Goal: Information Seeking & Learning: Learn about a topic

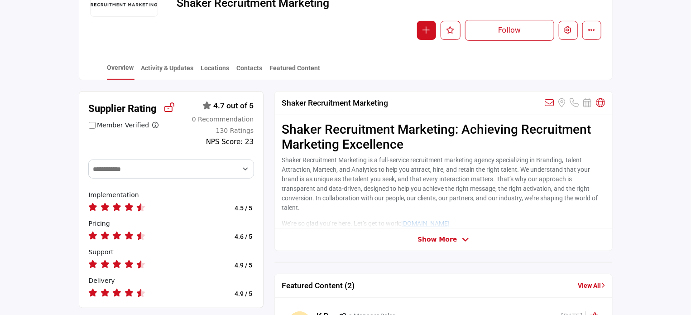
scroll to position [125, 0]
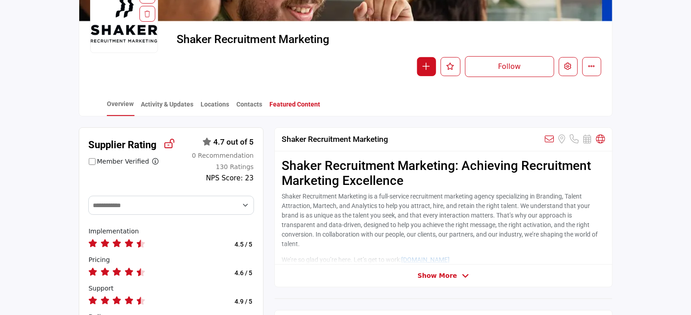
click at [292, 105] on link "Featured Content" at bounding box center [295, 108] width 52 height 16
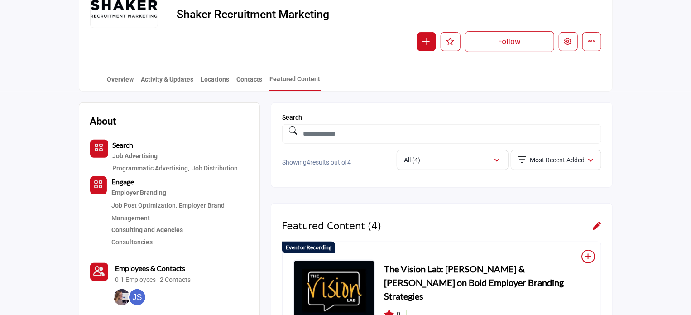
scroll to position [150, 0]
click at [418, 269] on h3 "The Vision Lab: [PERSON_NAME] & [PERSON_NAME] on Bold Employer Branding Strateg…" at bounding box center [487, 281] width 206 height 41
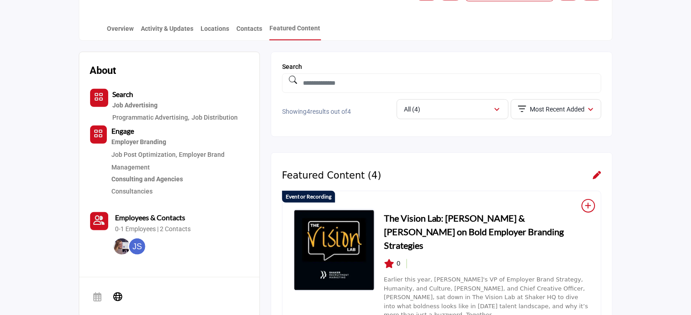
scroll to position [201, 0]
click at [393, 258] on icon at bounding box center [389, 262] width 10 height 9
click at [399, 258] on span "0" at bounding box center [399, 263] width 4 height 10
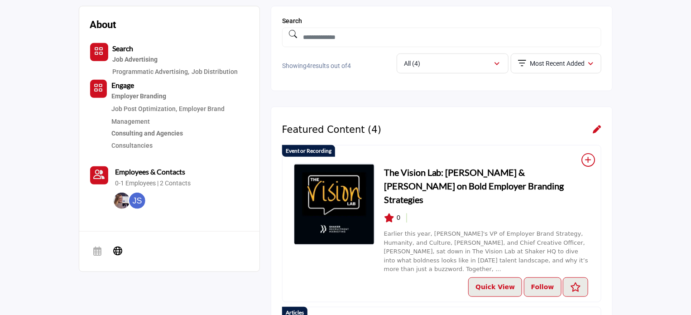
scroll to position [244, 0]
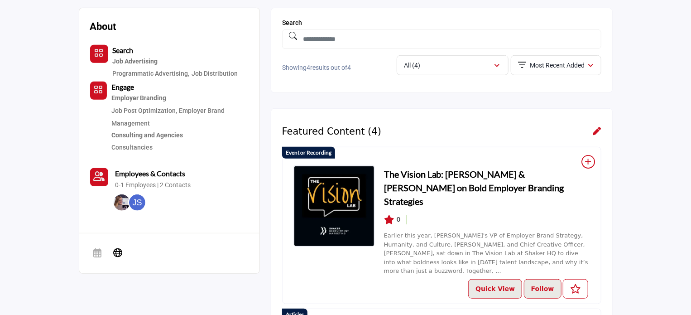
click at [576, 284] on icon "Like Resources" at bounding box center [575, 289] width 11 height 10
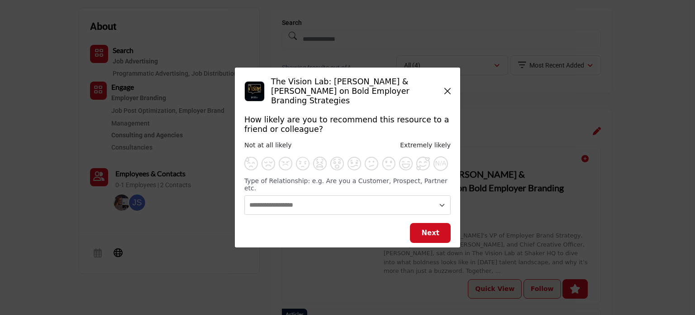
click at [447, 95] on icon "Close" at bounding box center [448, 90] width 6 height 7
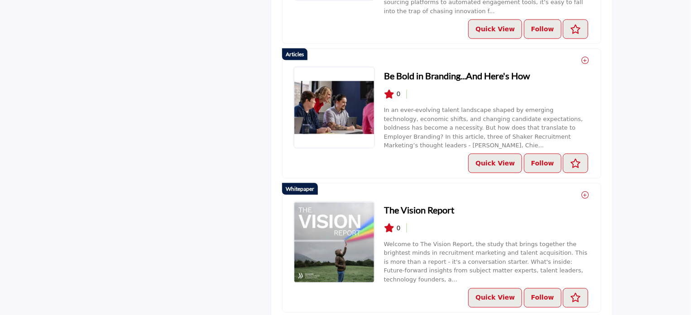
scroll to position [772, 0]
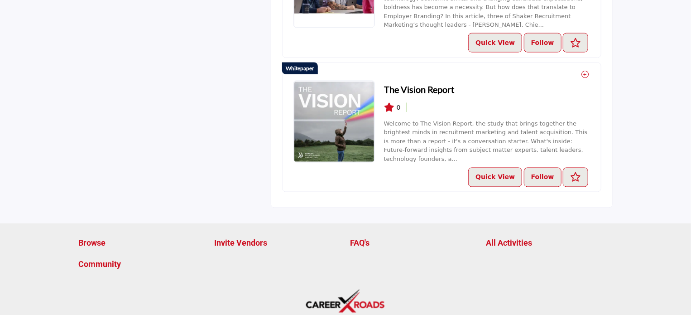
click at [517, 237] on p "All Activities" at bounding box center [549, 243] width 126 height 12
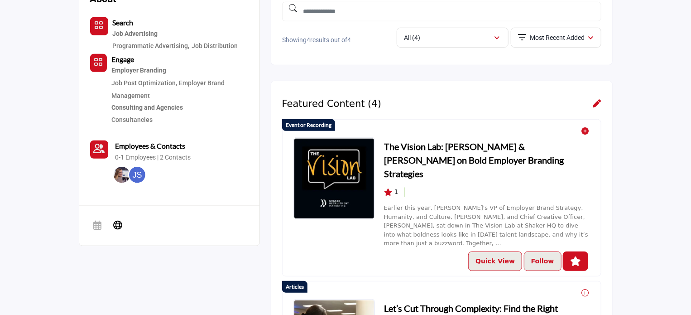
scroll to position [270, 0]
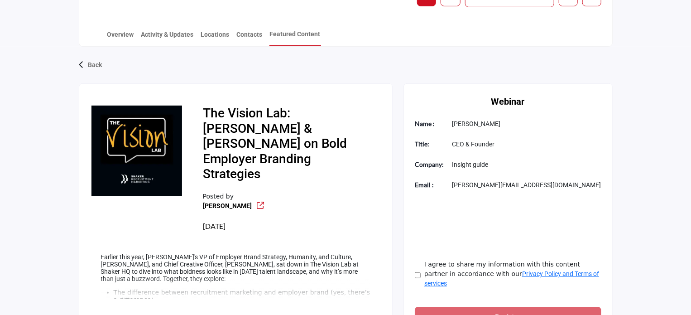
scroll to position [195, 0]
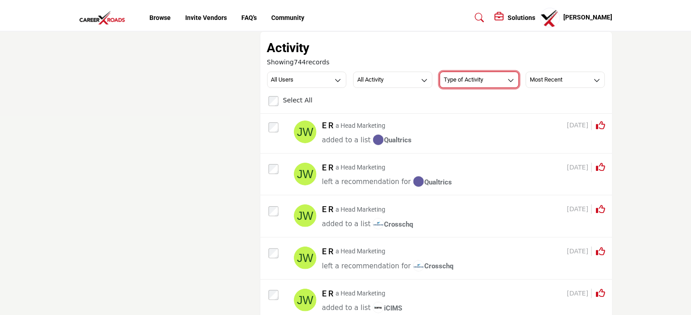
click at [486, 77] on button "Type of Activity" at bounding box center [479, 80] width 79 height 16
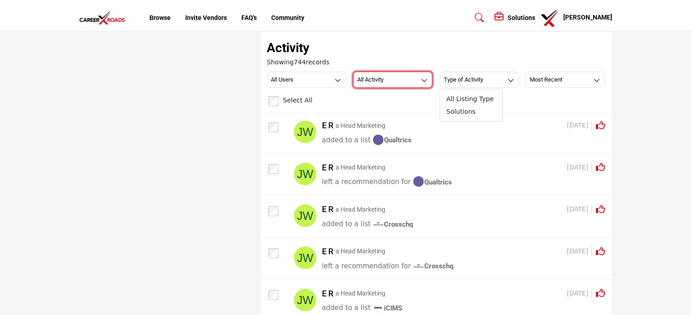
click at [397, 79] on button "All Activity" at bounding box center [392, 80] width 79 height 16
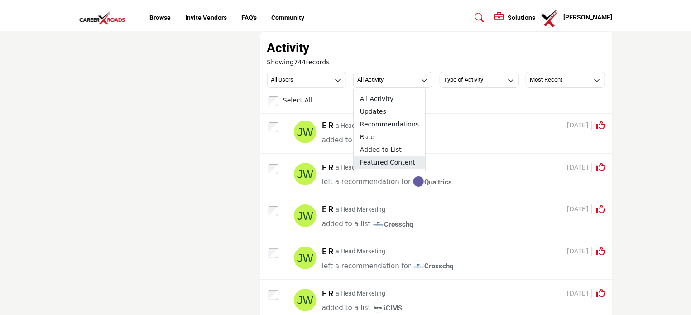
click at [394, 161] on span "Featured Content" at bounding box center [390, 162] width 72 height 13
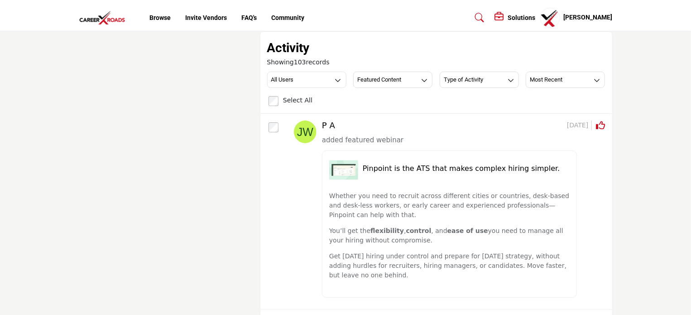
drag, startPoint x: 599, startPoint y: 124, endPoint x: 638, endPoint y: 110, distance: 41.0
click at [599, 124] on icon at bounding box center [600, 125] width 9 height 9
